Goal: Information Seeking & Learning: Learn about a topic

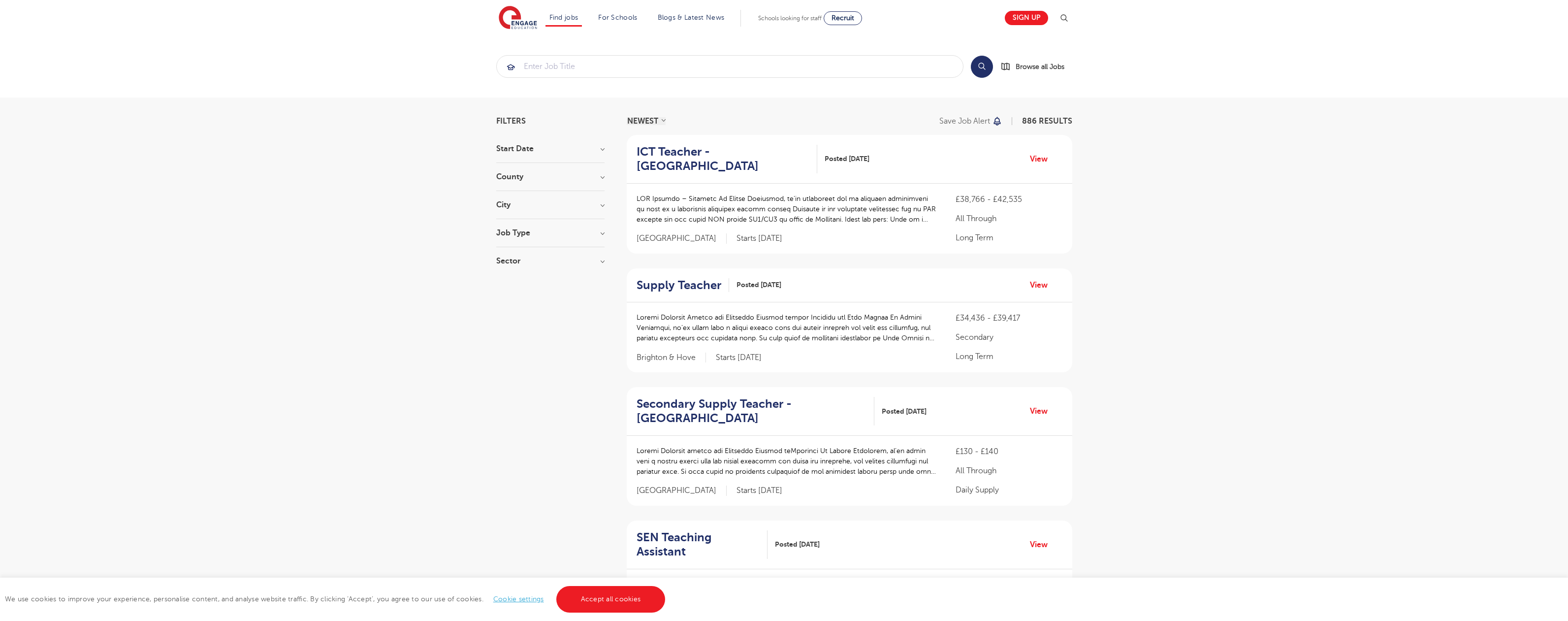
click at [610, 599] on link "Accept all cookies" at bounding box center [610, 599] width 109 height 27
